Goal: Book appointment/travel/reservation

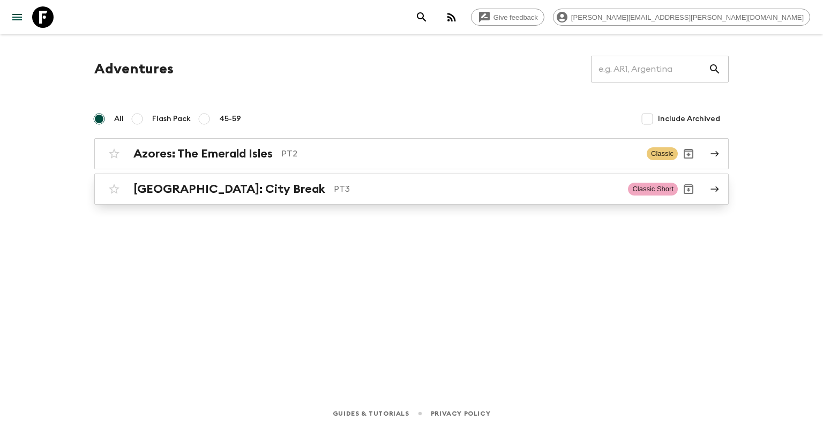
click at [176, 185] on h2 "[GEOGRAPHIC_DATA]: City Break" at bounding box center [229, 189] width 192 height 14
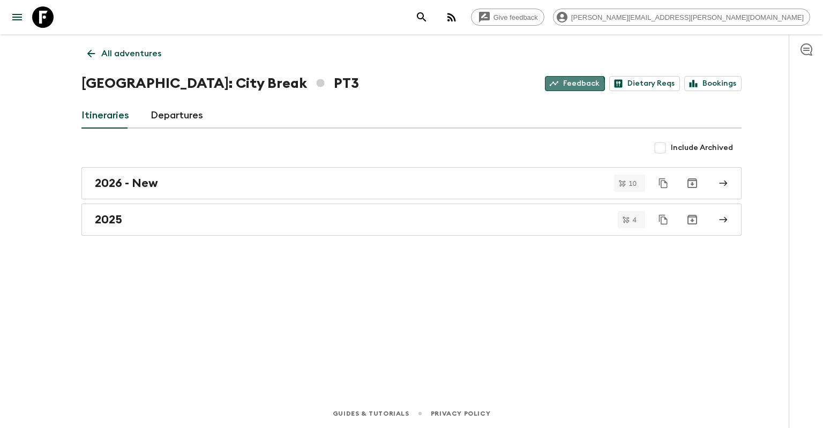
click at [577, 85] on link "Feedback" at bounding box center [575, 83] width 60 height 15
click at [588, 87] on link "Feedback" at bounding box center [575, 83] width 60 height 15
click at [152, 49] on p "All adventures" at bounding box center [131, 53] width 60 height 13
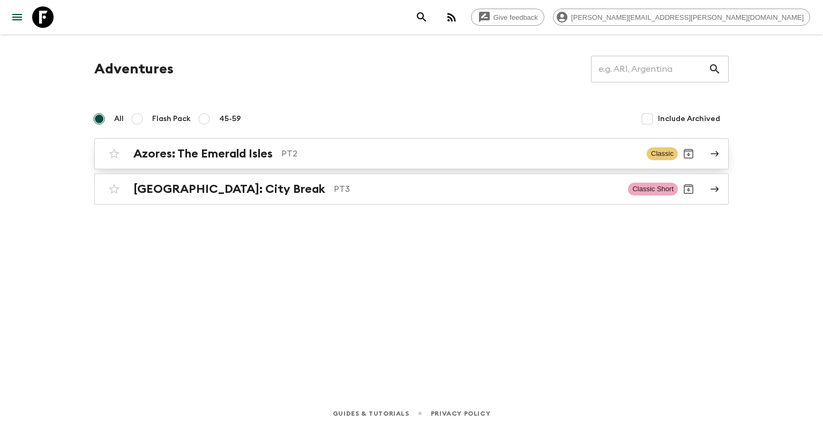
click at [209, 155] on h2 "Azores: The Emerald Isles" at bounding box center [202, 154] width 139 height 14
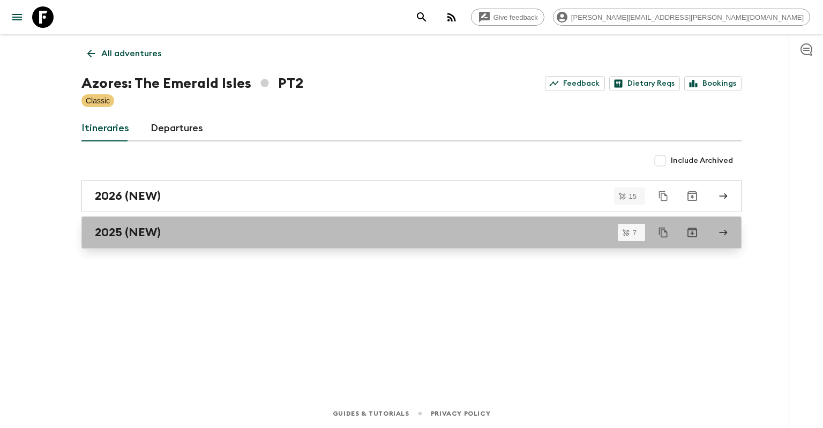
click at [168, 230] on div "2025 (NEW)" at bounding box center [401, 232] width 613 height 14
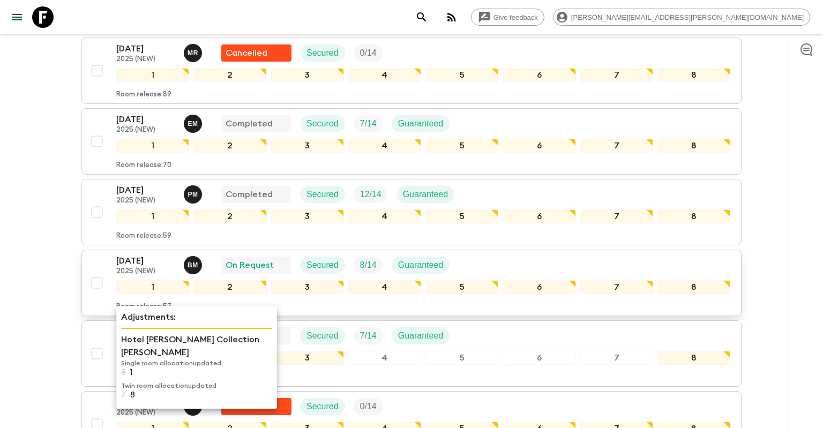
scroll to position [157, 0]
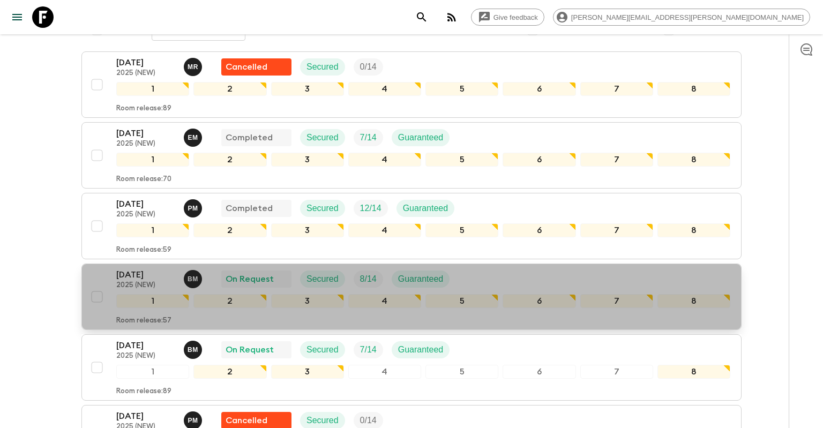
click at [153, 271] on p "[DATE]" at bounding box center [145, 274] width 59 height 13
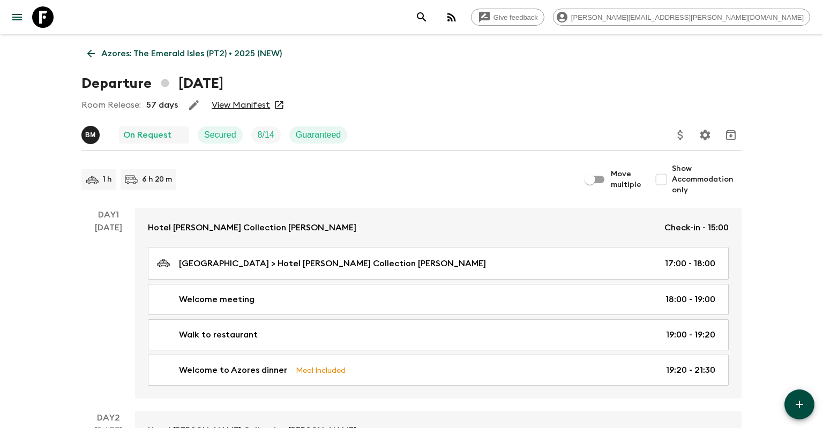
click at [232, 108] on link "View Manifest" at bounding box center [241, 105] width 58 height 11
